Goal: Find specific page/section: Find specific page/section

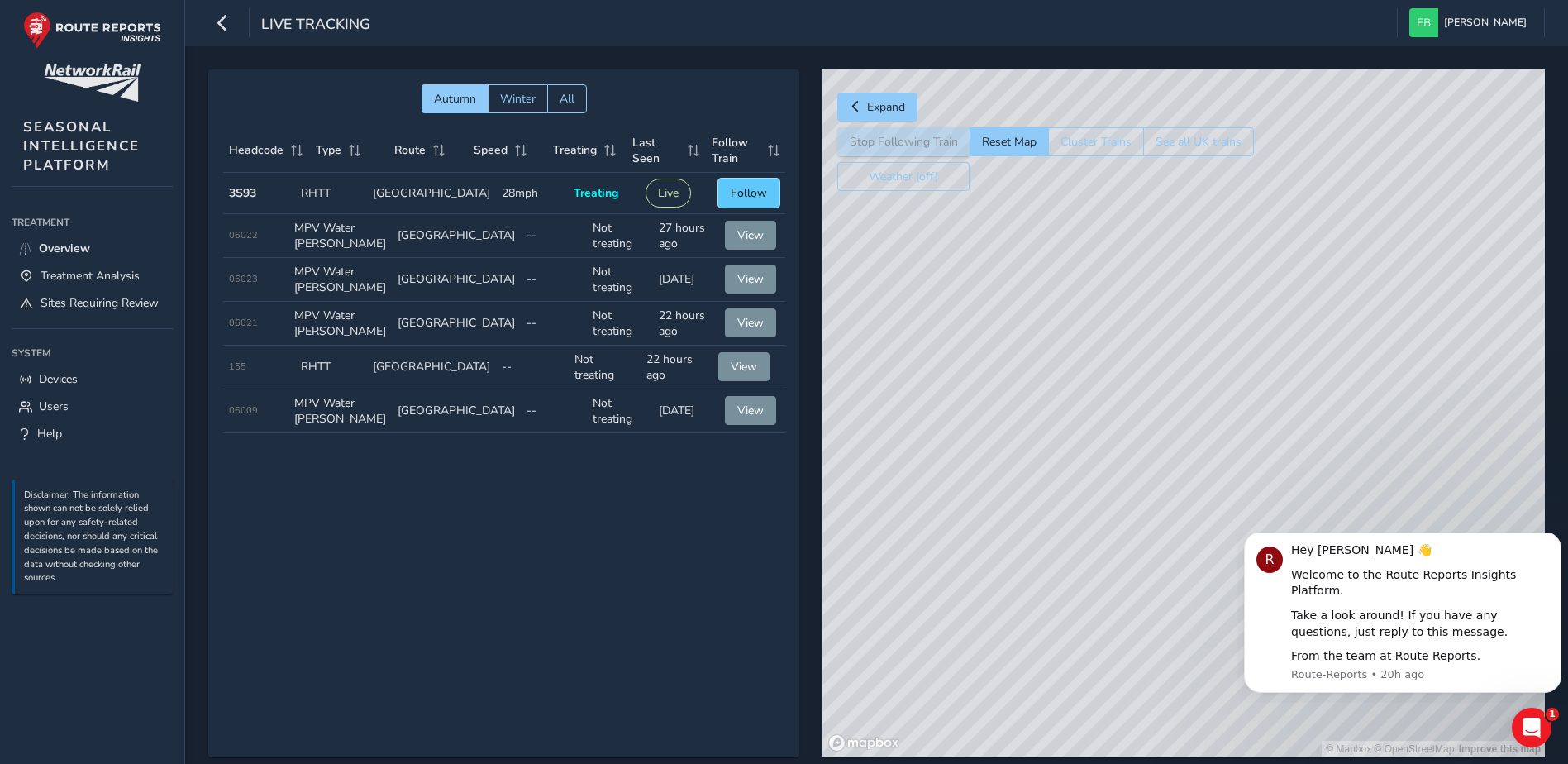
click at [731, 199] on span "Follow" at bounding box center [749, 193] width 36 height 16
click at [1195, 371] on div "© Mapbox © OpenStreetMap Improve this map © Maxar" at bounding box center [1182, 413] width 722 height 688
click at [117, 280] on span "Treatment Analysis" at bounding box center [90, 276] width 99 height 16
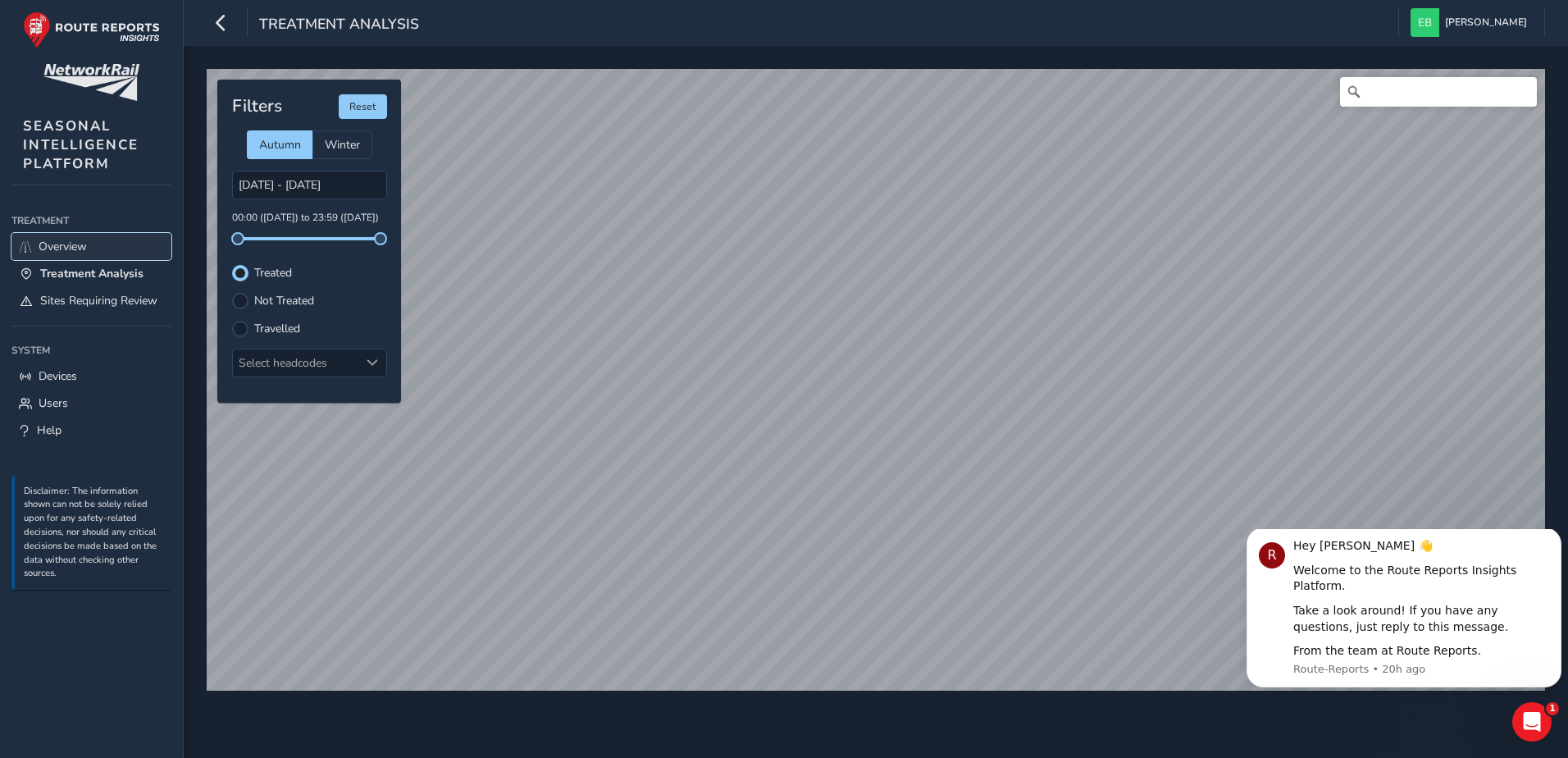
click at [87, 238] on link "Overview" at bounding box center [91, 246] width 160 height 27
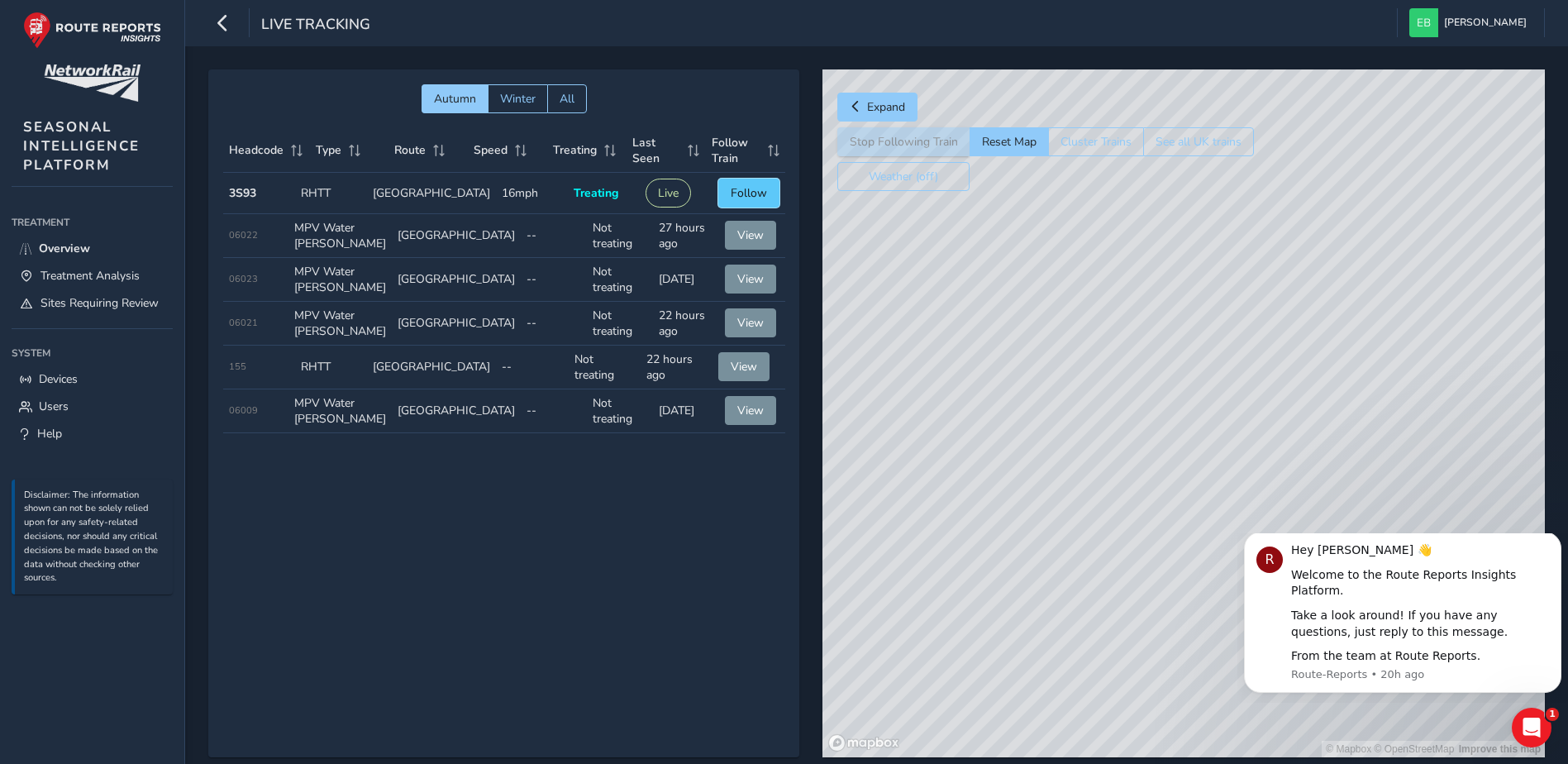
click at [731, 194] on span "Follow" at bounding box center [749, 193] width 36 height 16
